Goal: Communication & Community: Ask a question

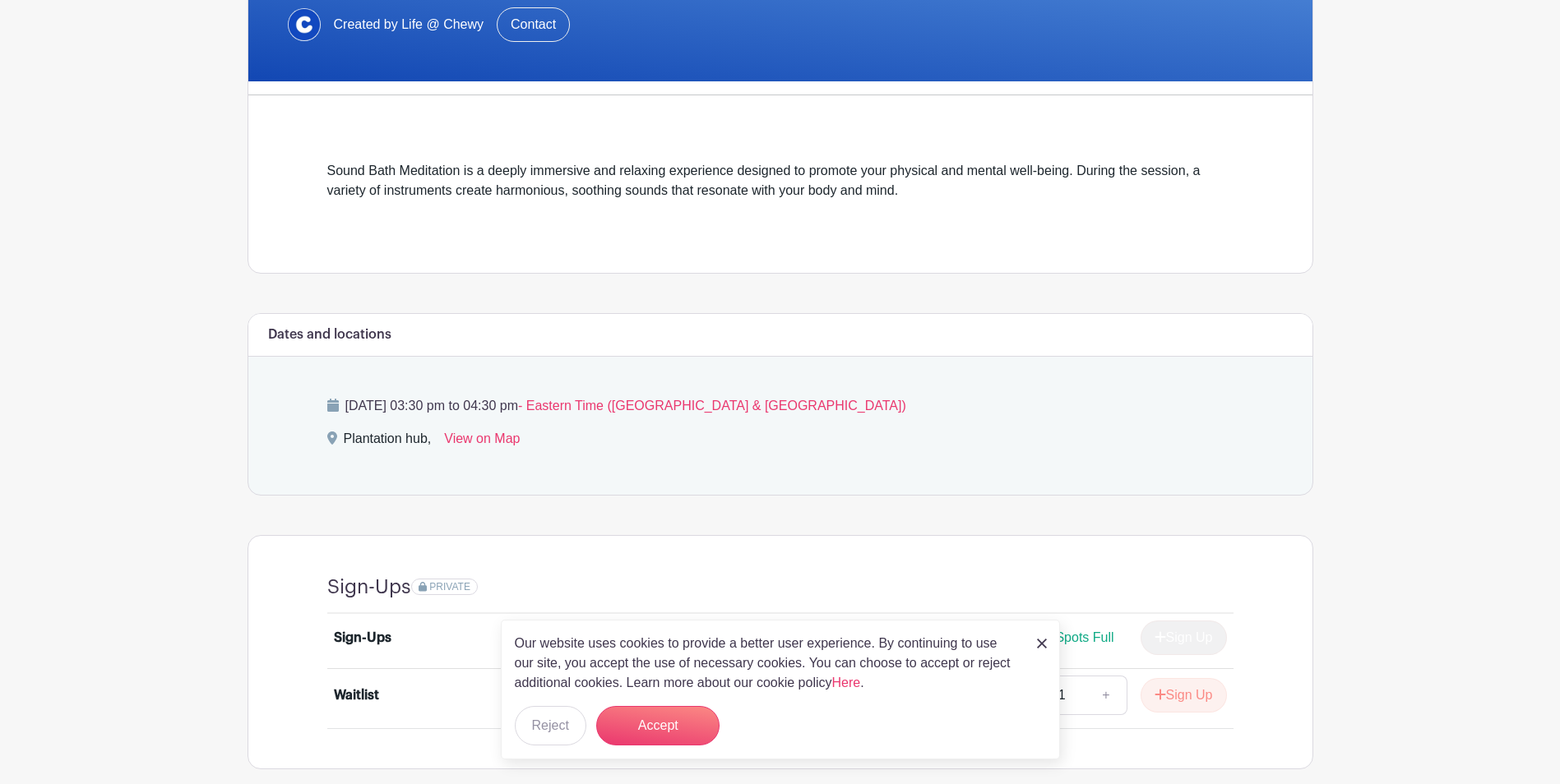
scroll to position [424, 0]
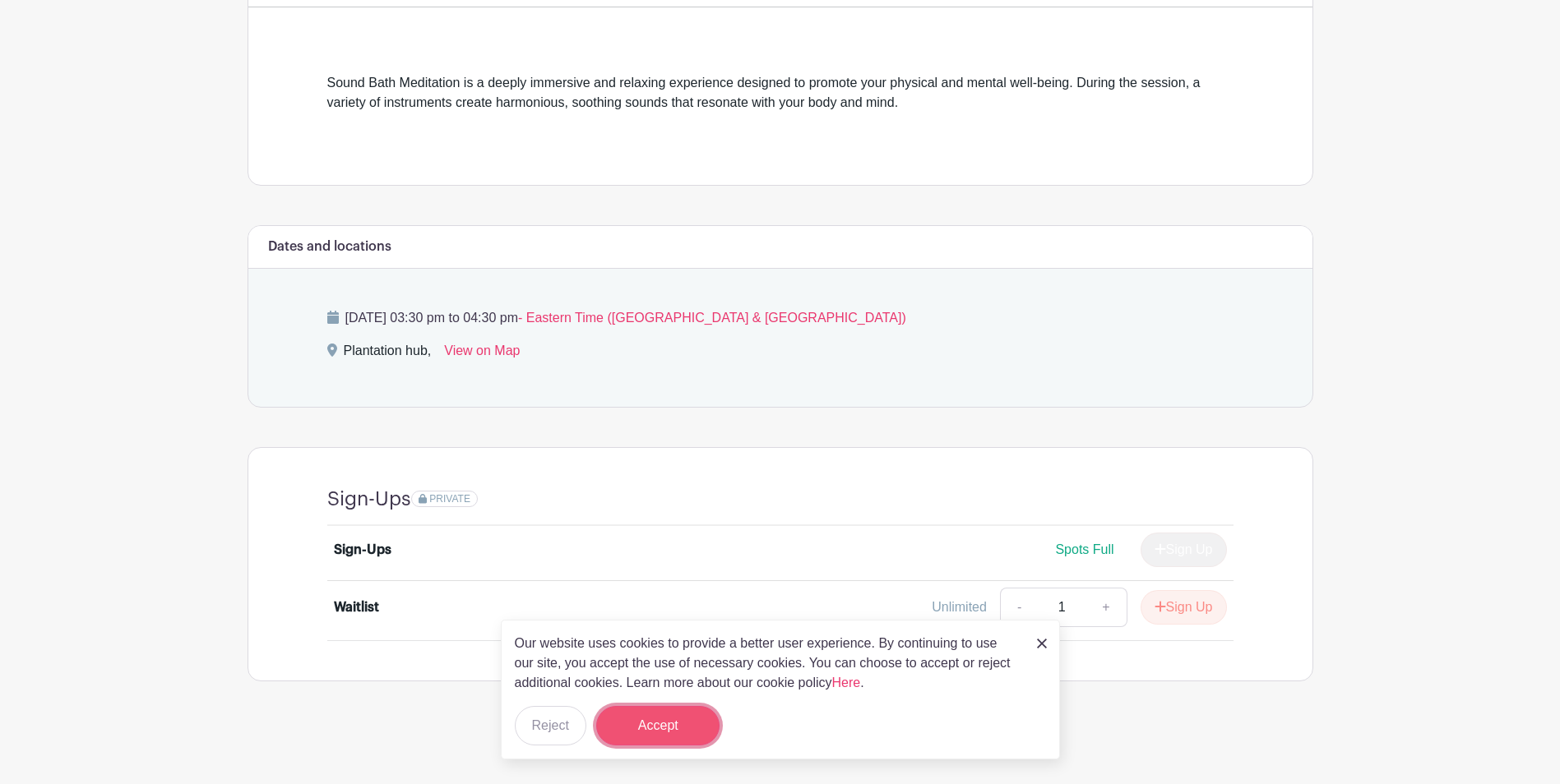
click at [679, 725] on button "Accept" at bounding box center [658, 726] width 123 height 39
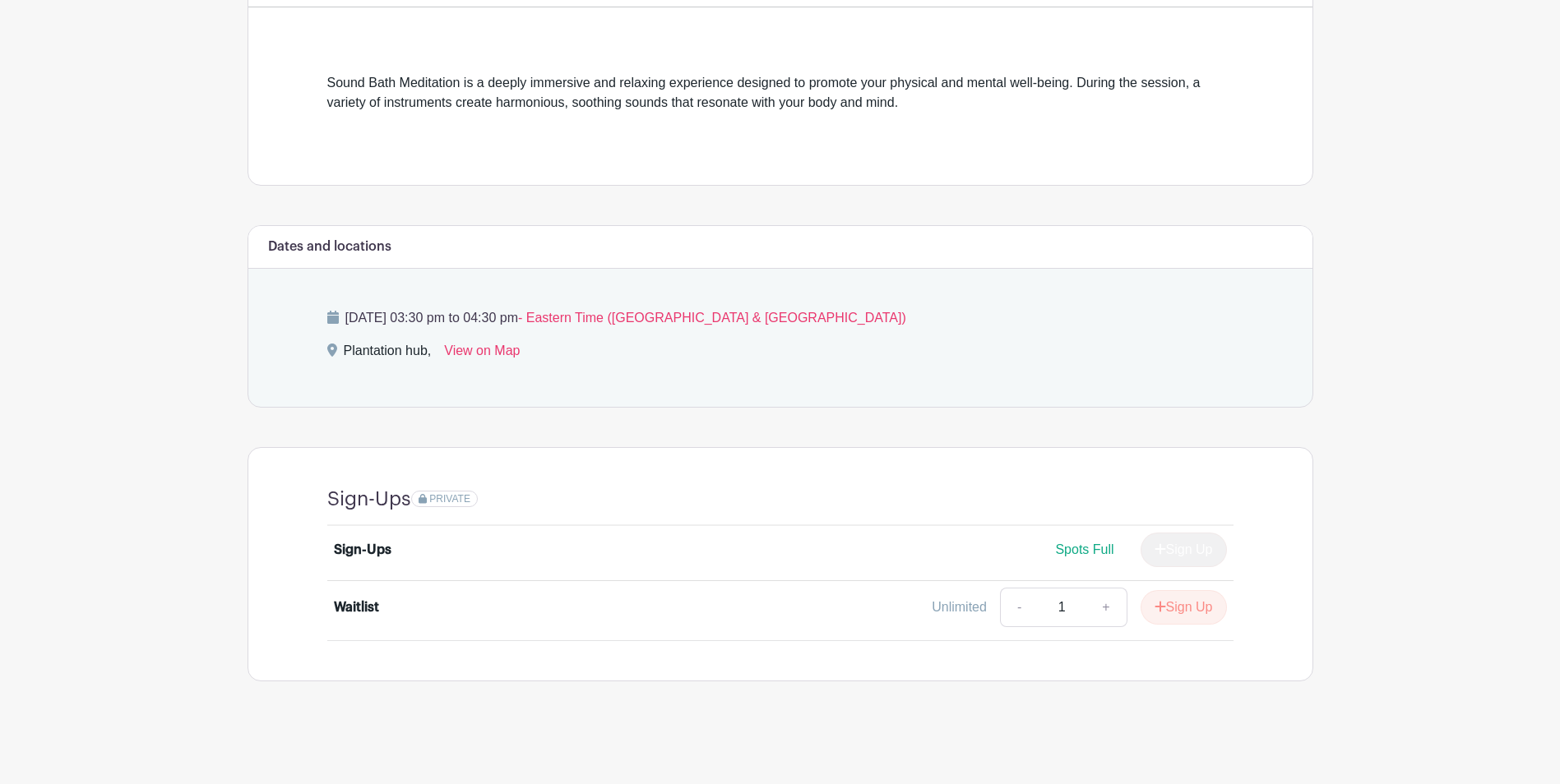
scroll to position [95, 0]
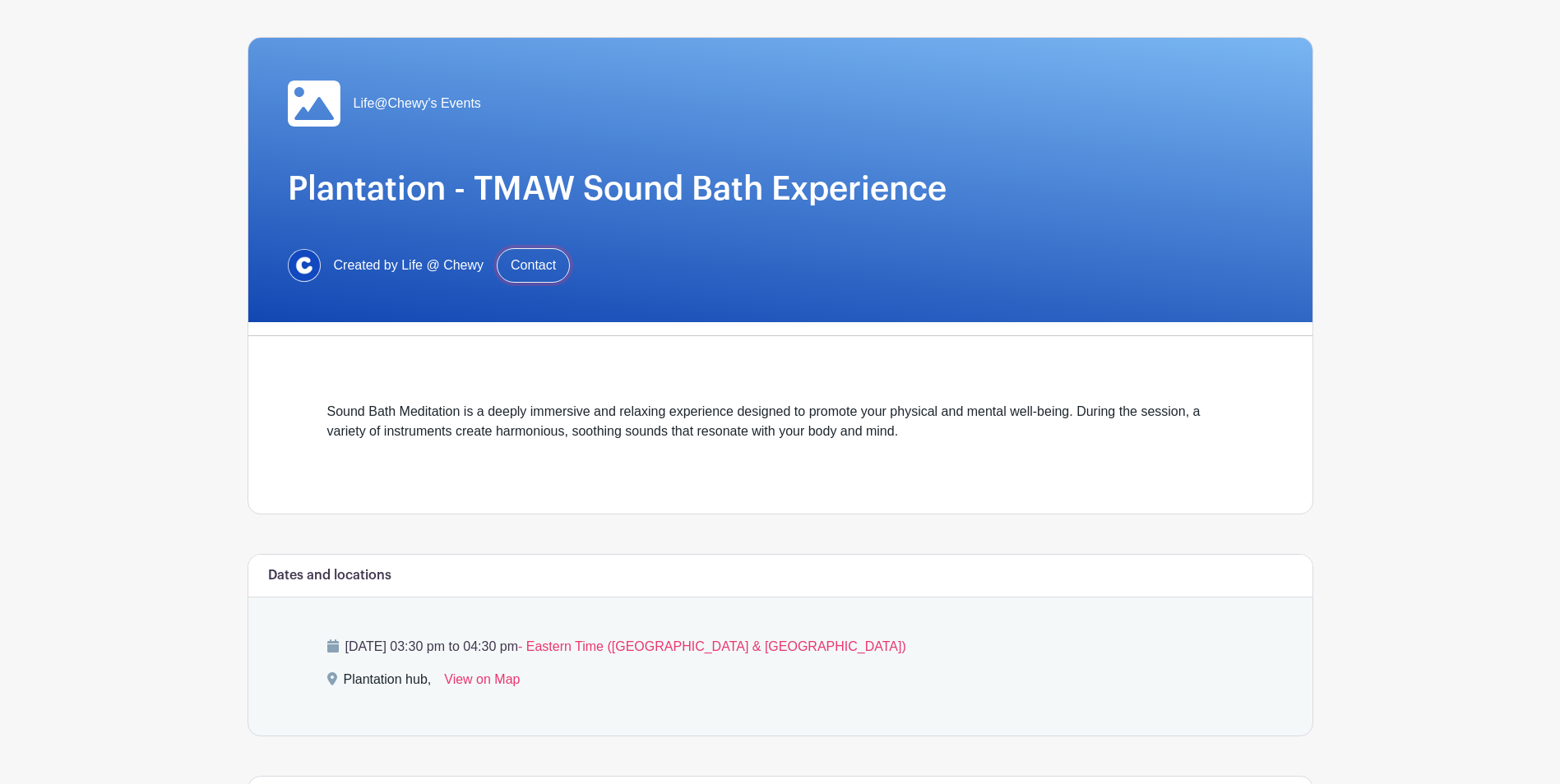
click at [533, 260] on link "Contact" at bounding box center [533, 265] width 73 height 34
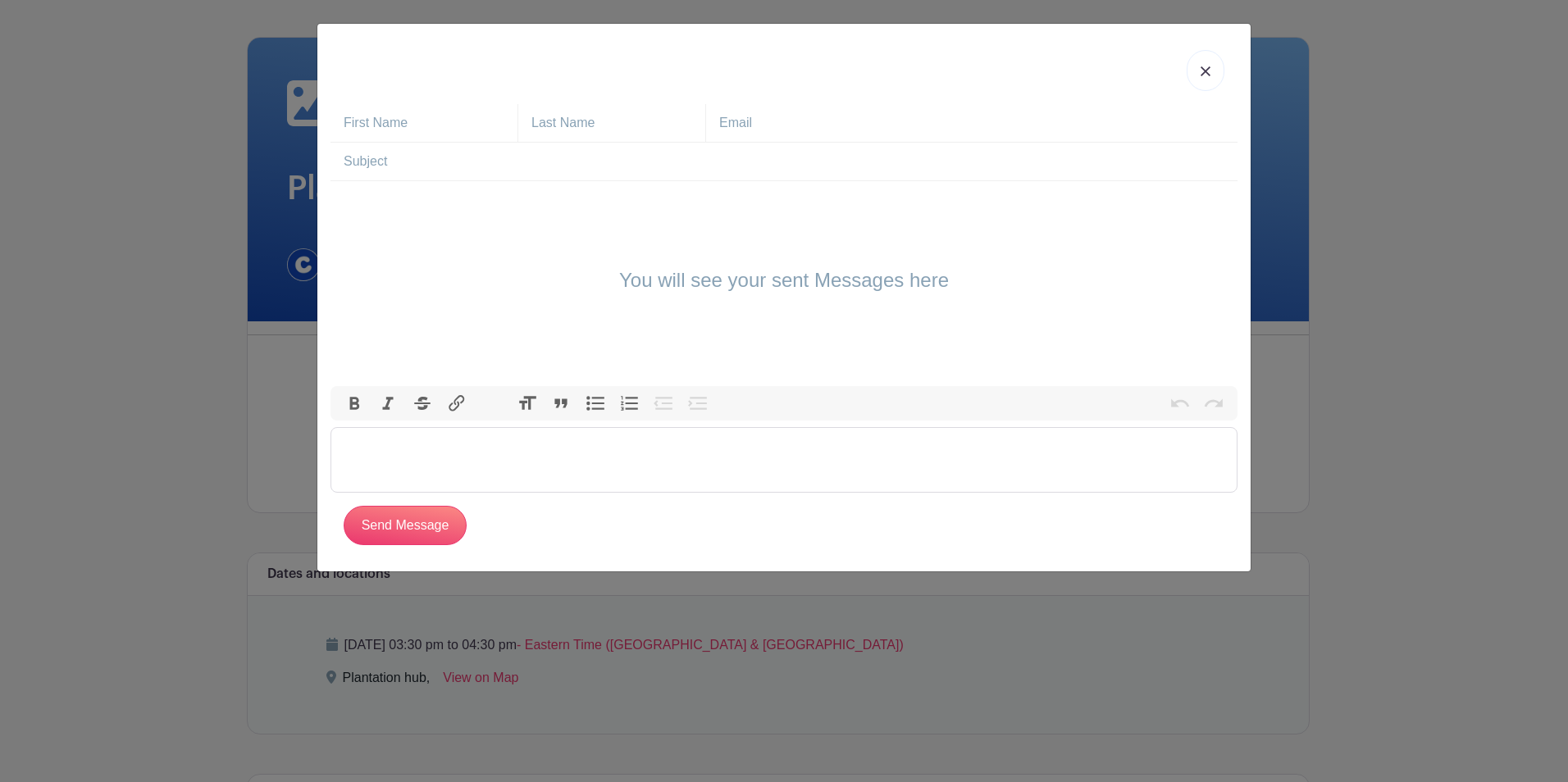
click at [394, 448] on trix-editor at bounding box center [784, 460] width 907 height 65
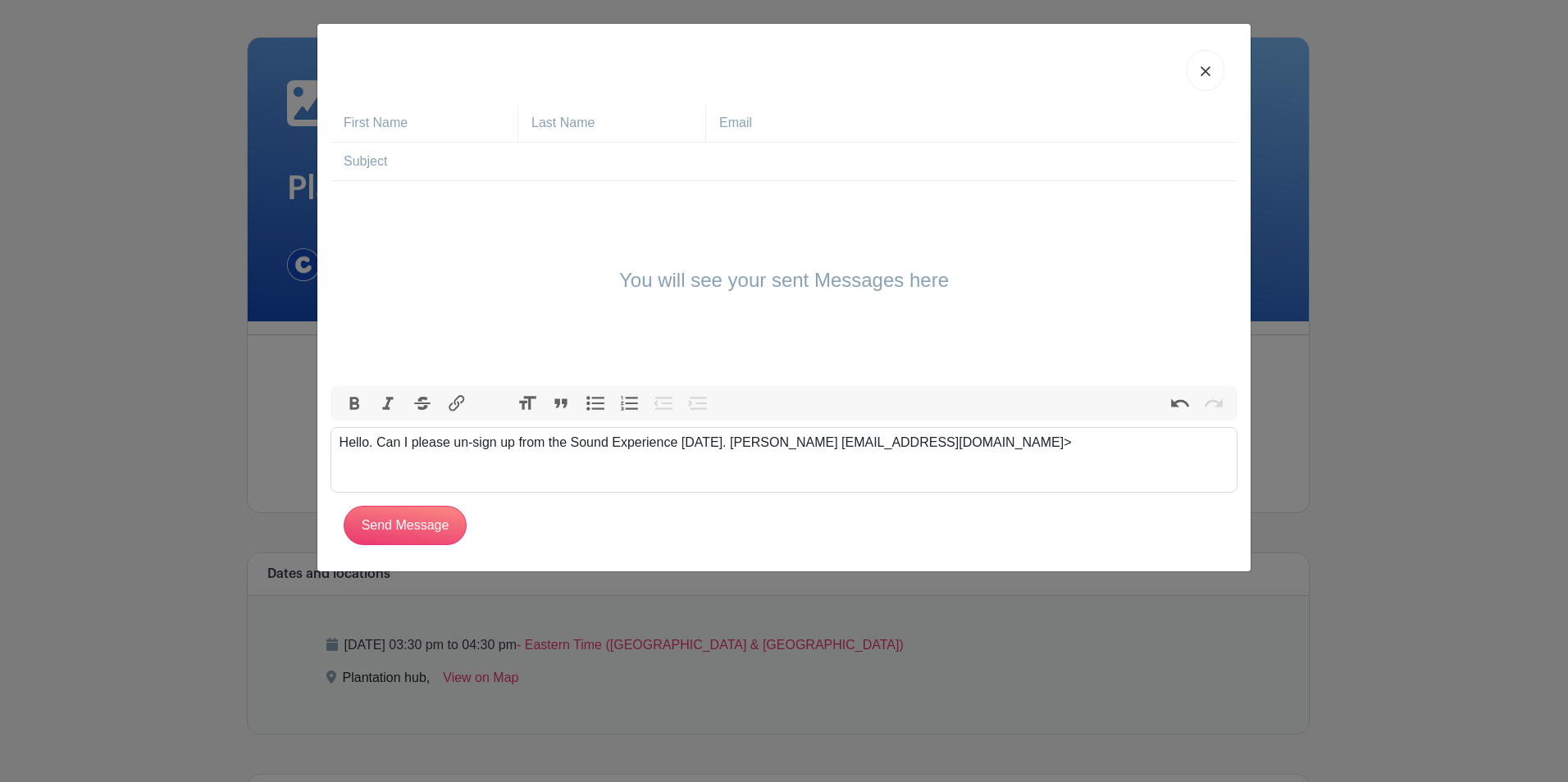
click at [853, 448] on div "Hello. Can I please un-sign up from the Sound Experience [DATE]. [PERSON_NAME] …" at bounding box center [784, 443] width 889 height 20
type trix-editor "<div>Hello. Can I please un-sign up from the Sound Experience [DATE]. [PERSON_N…"
click at [362, 157] on input "text" at bounding box center [791, 161] width 894 height 38
click at [366, 120] on input "text" at bounding box center [431, 123] width 174 height 38
type input "[PERSON_NAME]"
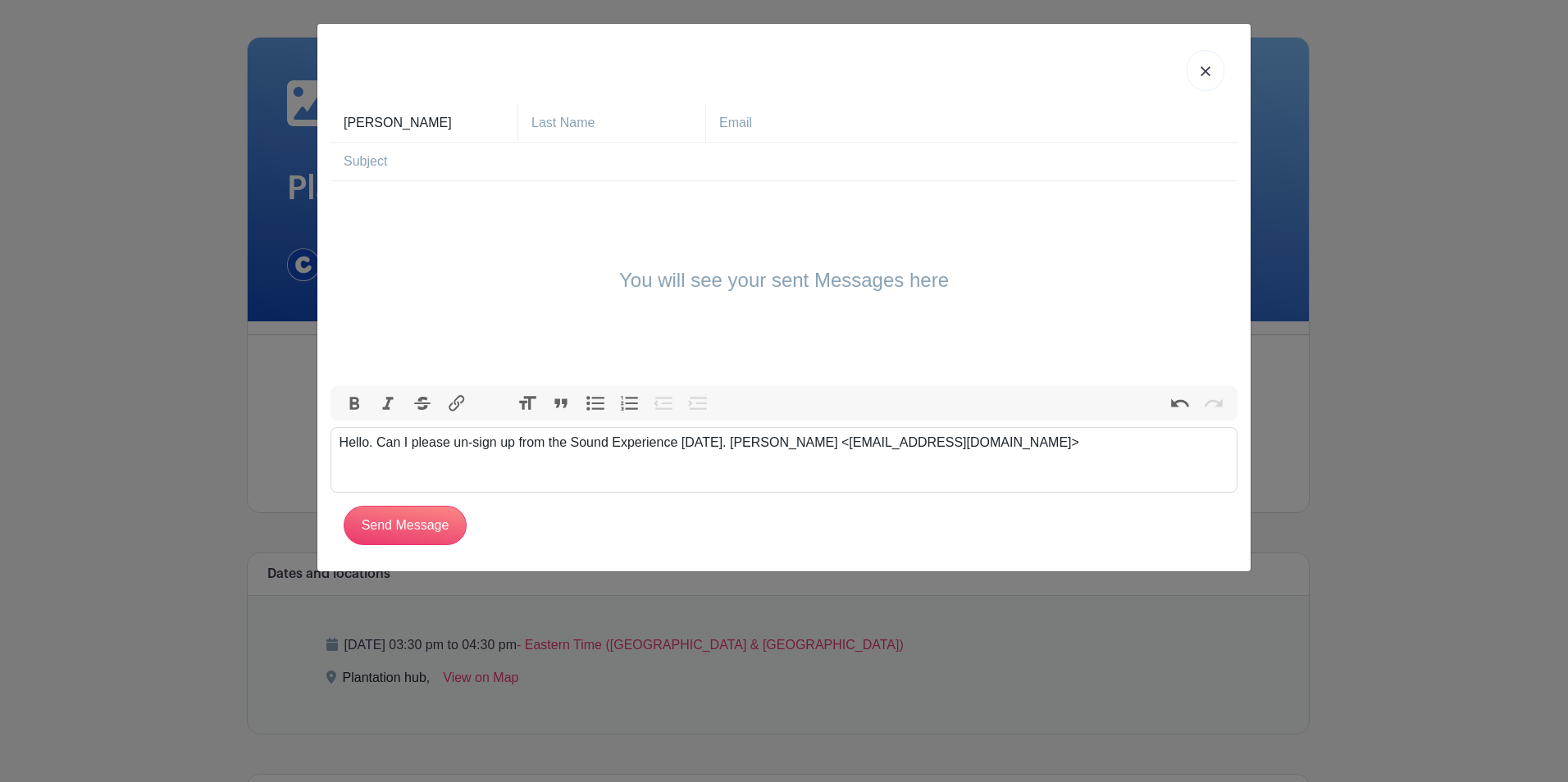
click at [612, 112] on input "text" at bounding box center [618, 123] width 174 height 38
type input "[PERSON_NAME]"
drag, startPoint x: 863, startPoint y: 439, endPoint x: 980, endPoint y: 452, distance: 117.7
click at [980, 452] on div "Hello. Can I please un-sign up from the Sound Experience [DATE]. [PERSON_NAME] …" at bounding box center [784, 443] width 889 height 20
copy div "[EMAIL_ADDRESS][DOMAIN_NAME]"
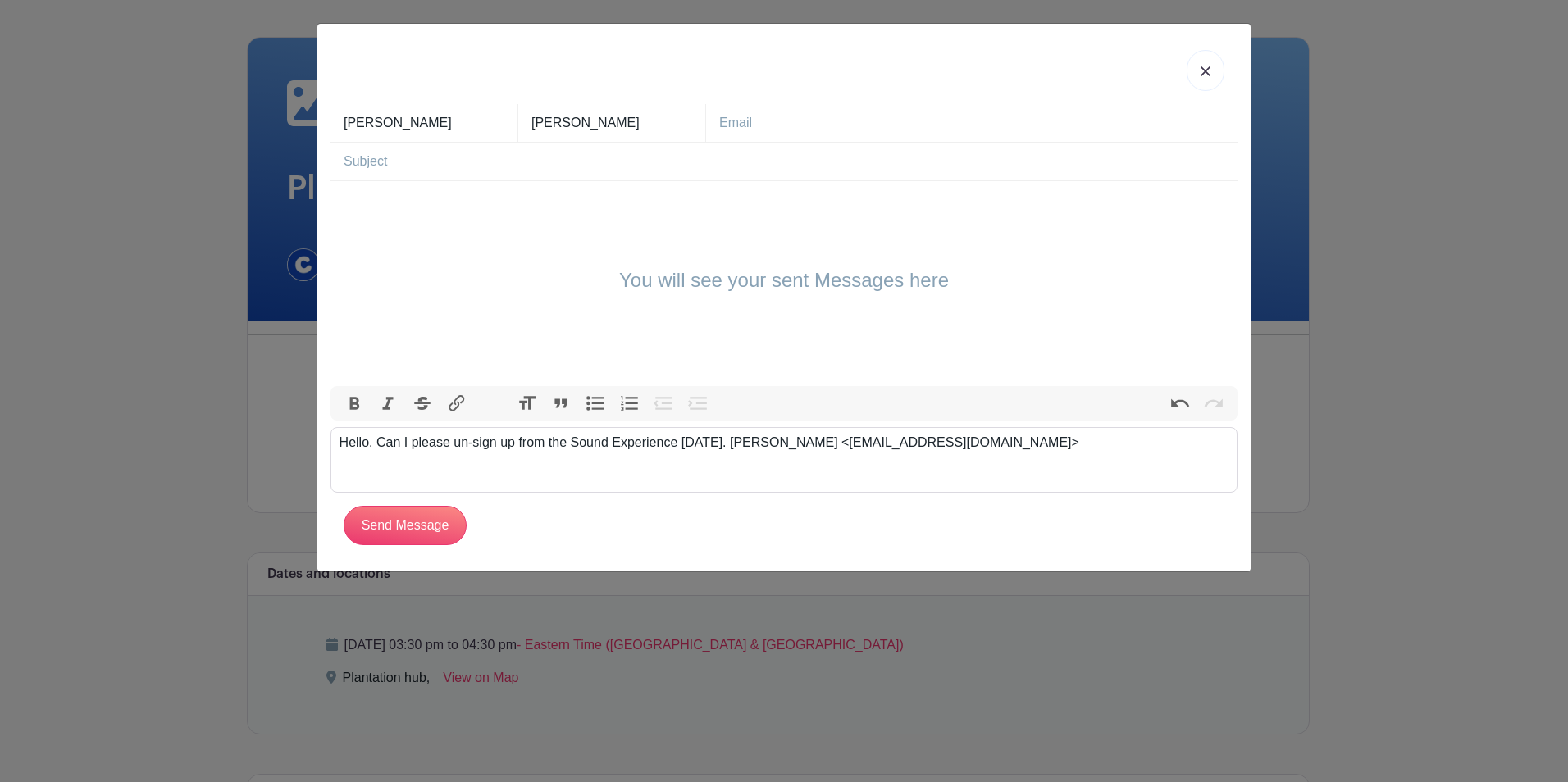
click at [746, 135] on input "text" at bounding box center [978, 123] width 518 height 38
paste input "[EMAIL_ADDRESS][DOMAIN_NAME]"
type input "[EMAIL_ADDRESS][DOMAIN_NAME]"
click at [401, 162] on input "text" at bounding box center [791, 161] width 894 height 38
type input "Un-sign Up from Sound Experience 10/7"
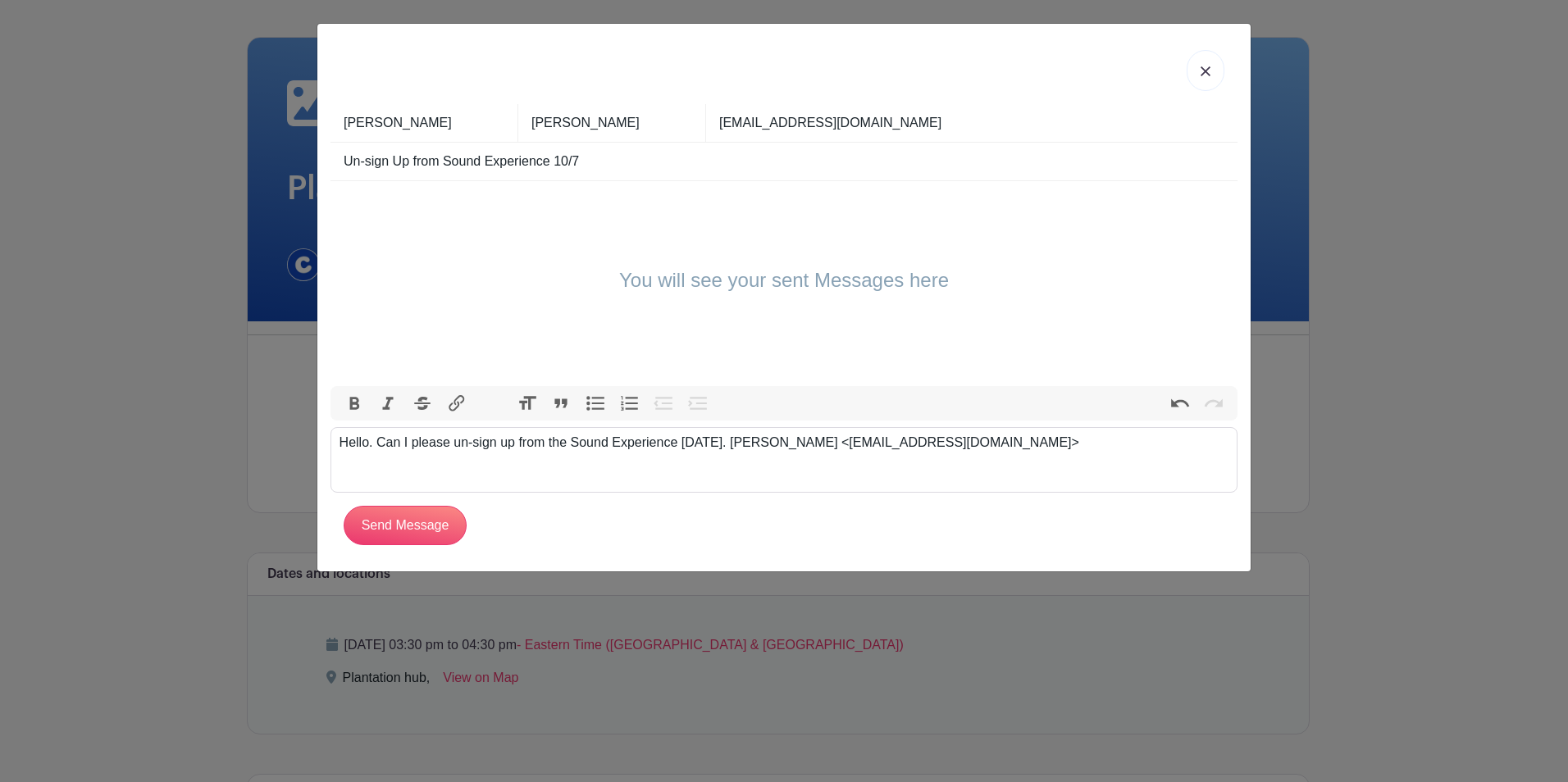
click at [813, 277] on h4 "You will see your sent Messages here" at bounding box center [784, 281] width 330 height 23
click at [427, 531] on input "Send Message" at bounding box center [405, 525] width 123 height 39
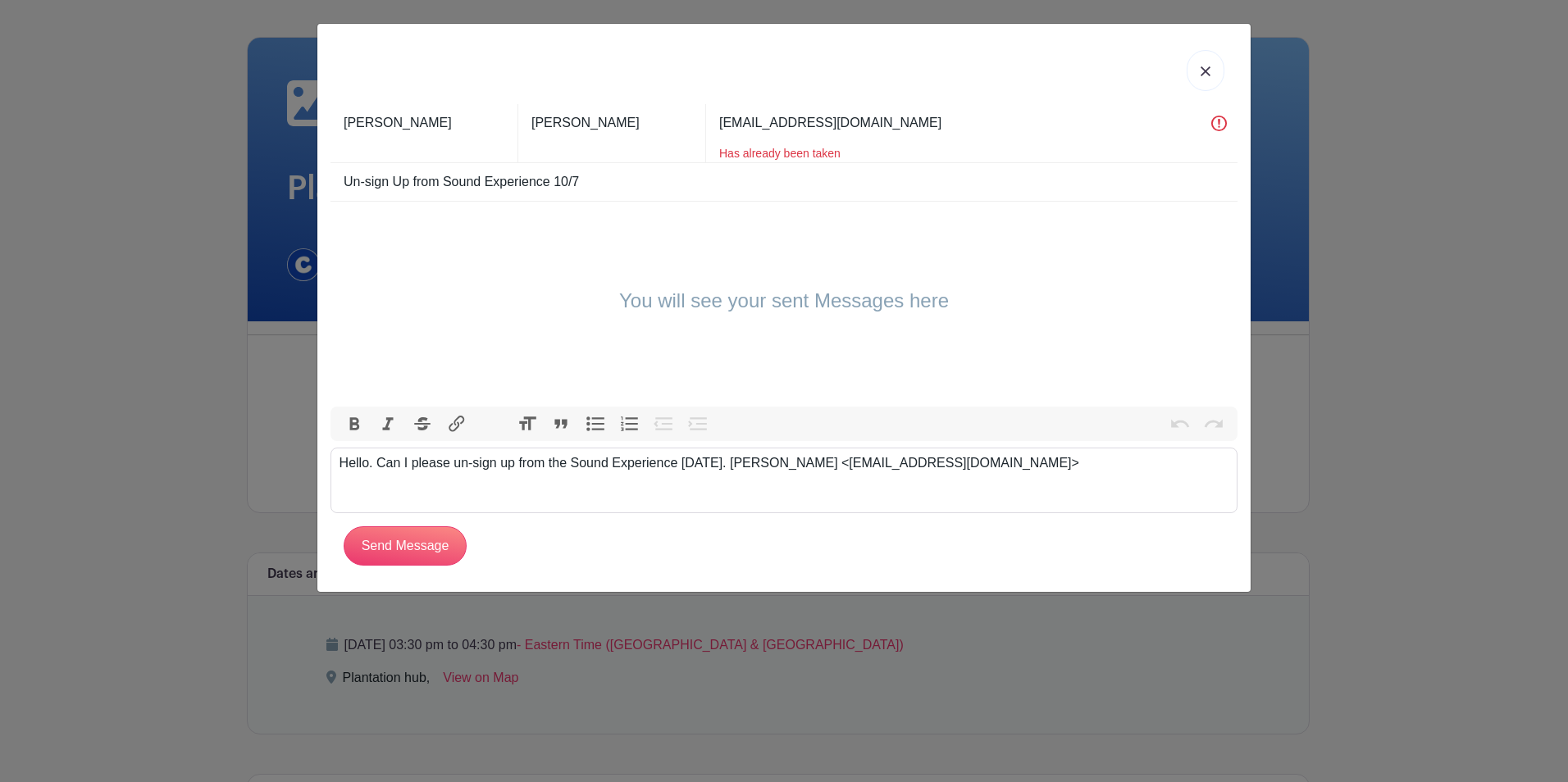
click at [1051, 479] on trix-editor "Hello. Can I please un-sign up from the Sound Experience [DATE]. [PERSON_NAME] …" at bounding box center [784, 480] width 907 height 65
click at [368, 124] on input "[PERSON_NAME]" at bounding box center [431, 123] width 174 height 38
click at [665, 150] on div "[PERSON_NAME]" at bounding box center [618, 134] width 175 height 59
click at [486, 488] on trix-editor "Hello. Can I please un-sign up from the Sound Experience [DATE]. [PERSON_NAME] …" at bounding box center [784, 480] width 907 height 65
click at [843, 130] on input "[EMAIL_ADDRESS][DOMAIN_NAME]" at bounding box center [978, 123] width 518 height 38
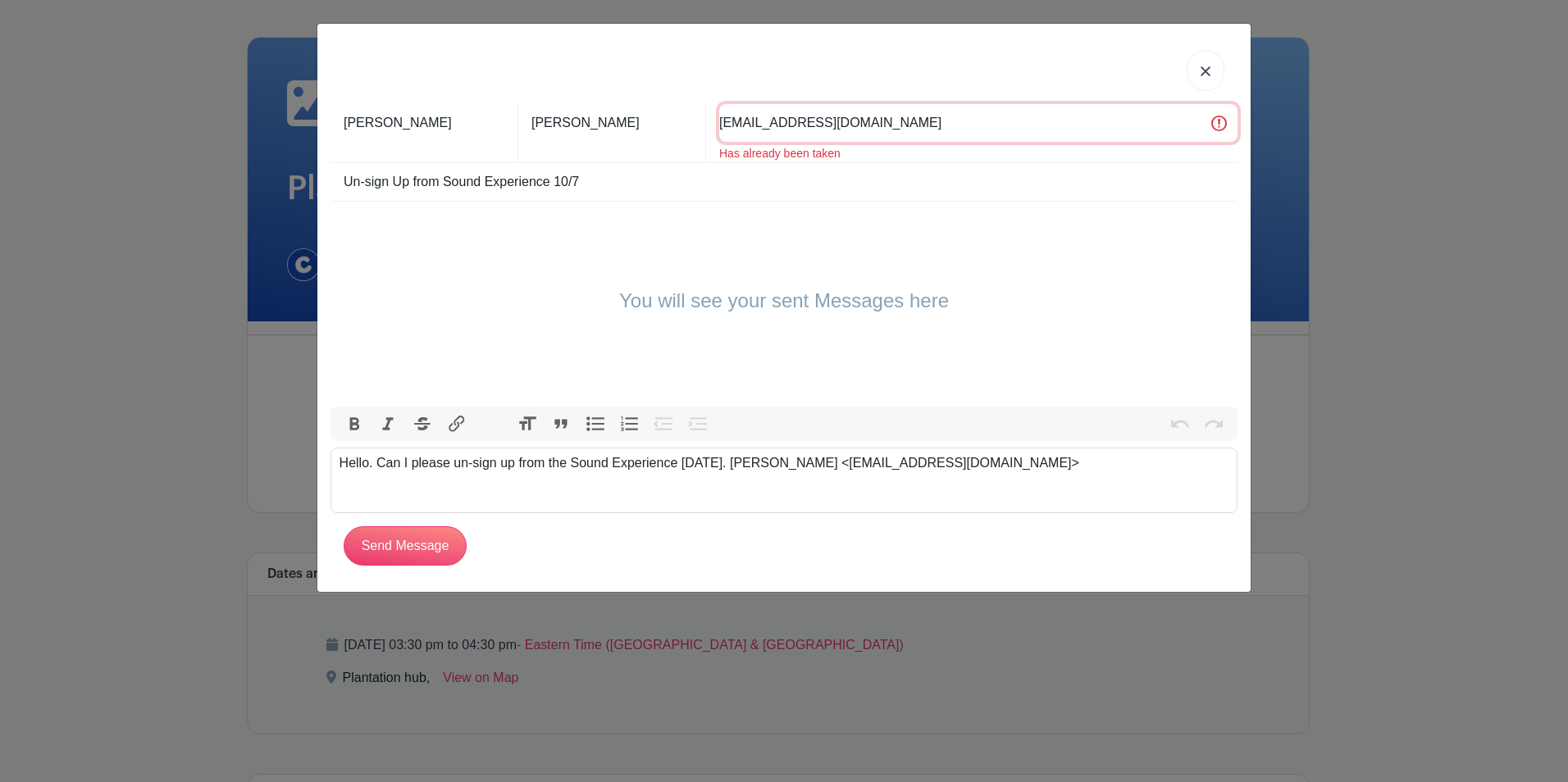
drag, startPoint x: 868, startPoint y: 125, endPoint x: 617, endPoint y: 115, distance: 251.2
click at [623, 124] on div "[PERSON_NAME] [EMAIL_ADDRESS][DOMAIN_NAME] Has already been taken" at bounding box center [784, 134] width 907 height 59
click at [688, 185] on input "Un-sign Up from Sound Experience 10/7" at bounding box center [791, 182] width 894 height 38
click at [634, 245] on div "You will see your sent Messages here" at bounding box center [784, 305] width 907 height 205
click at [430, 546] on input "Send Message" at bounding box center [405, 546] width 123 height 39
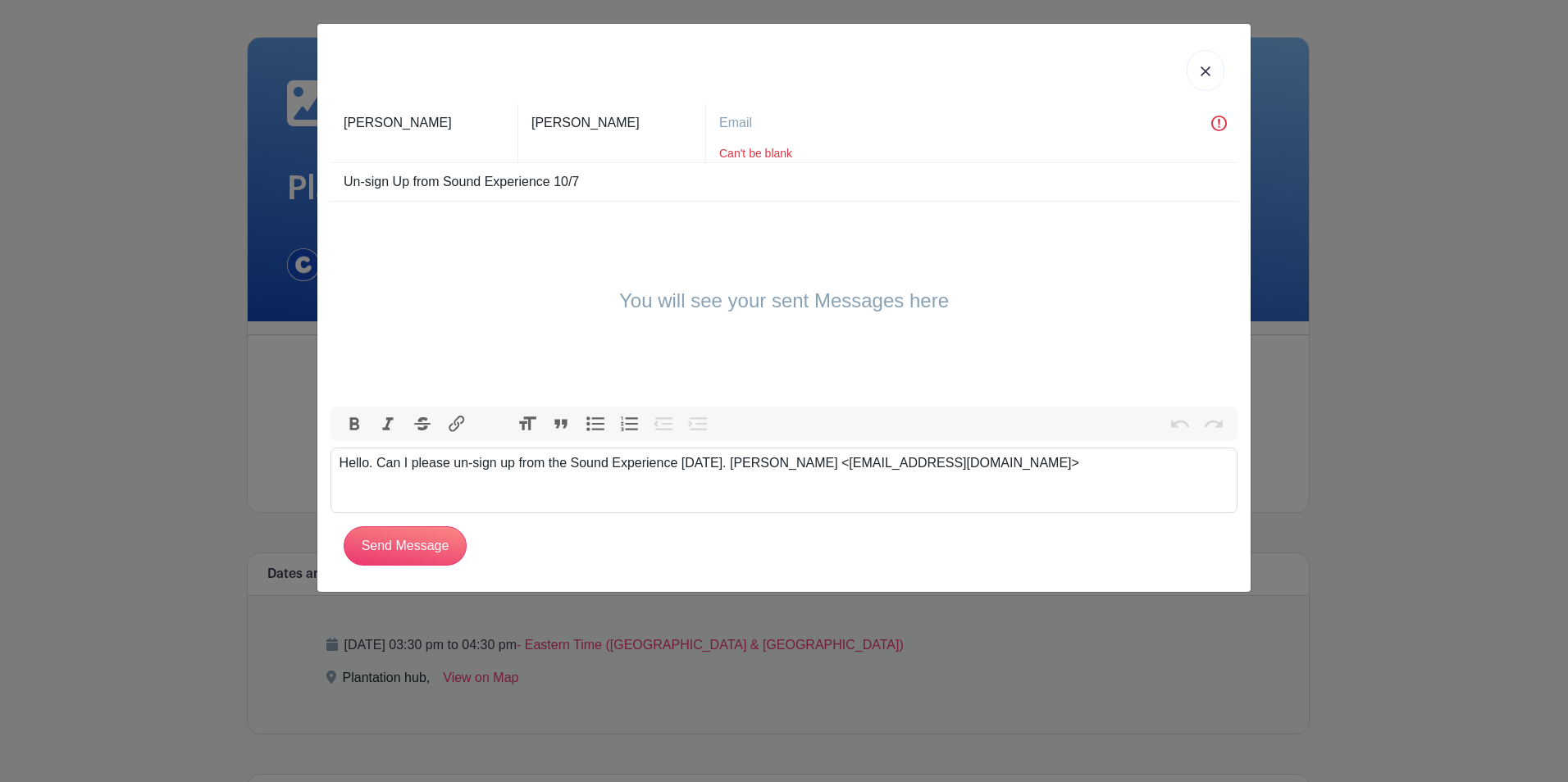
click at [1209, 77] on link at bounding box center [1205, 70] width 38 height 41
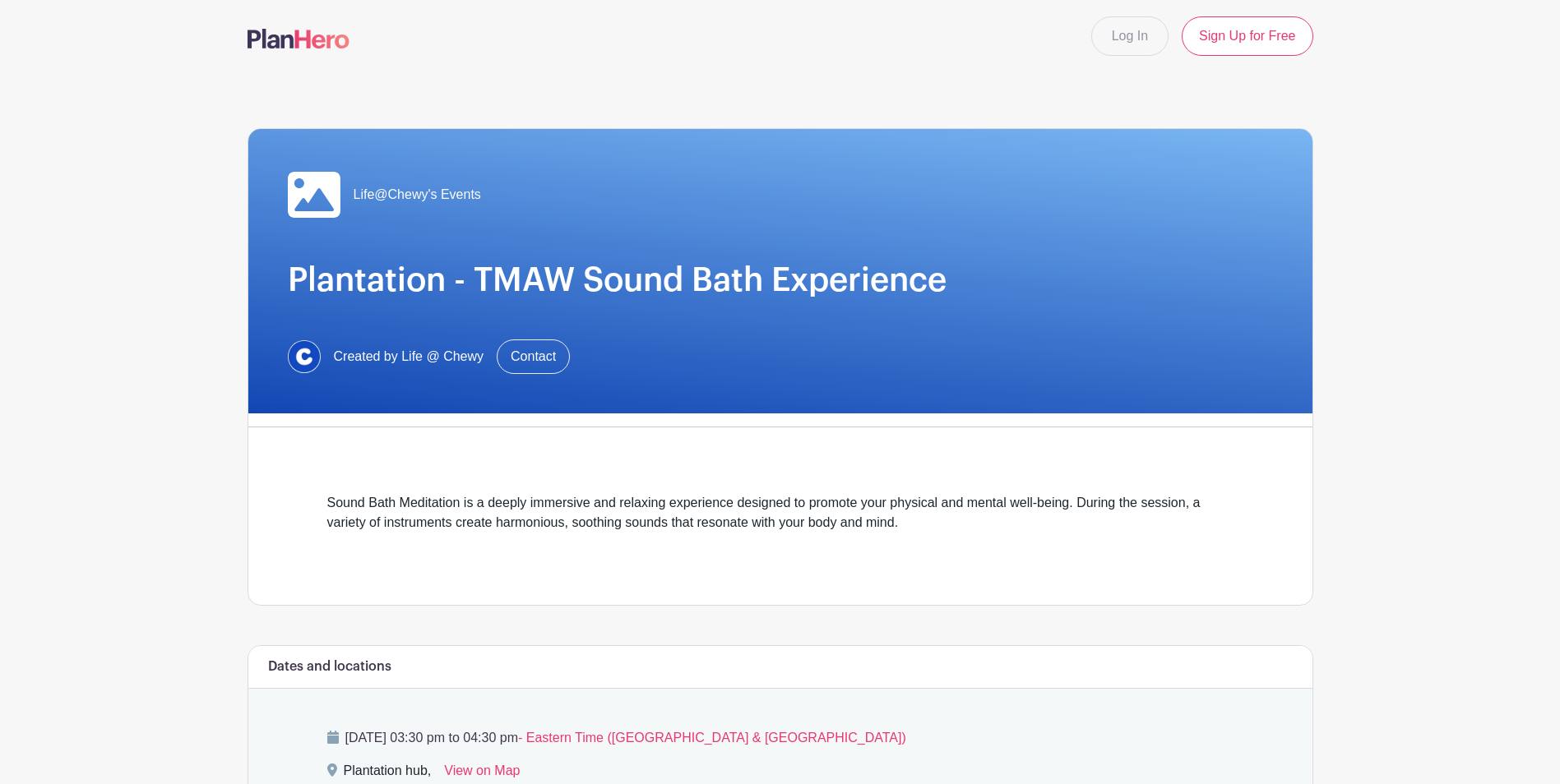
scroll to position [0, 0]
